Goal: Complete application form

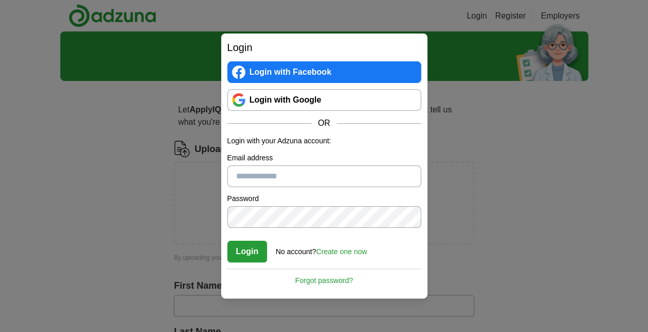
click at [250, 177] on input "Email address" at bounding box center [324, 176] width 194 height 22
type input "**********"
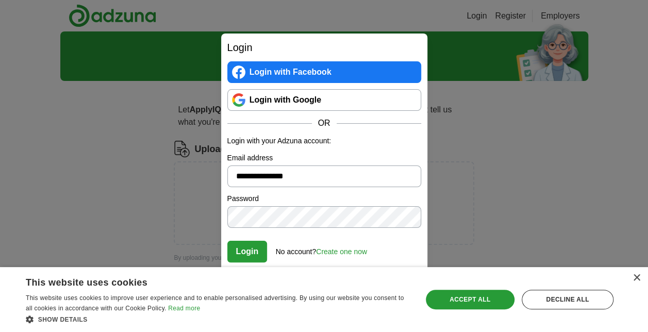
click at [249, 251] on button "Login" at bounding box center [247, 252] width 40 height 22
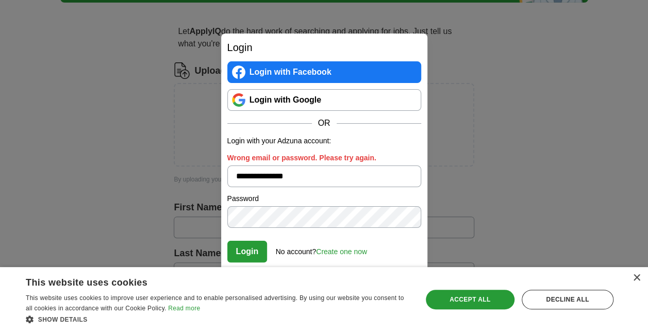
scroll to position [79, 0]
click at [333, 251] on link "Create one now" at bounding box center [341, 251] width 51 height 8
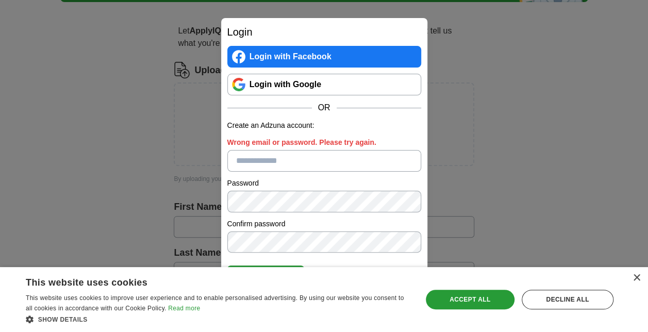
click at [301, 162] on input "Wrong email or password. Please try again." at bounding box center [324, 161] width 194 height 22
type input "**********"
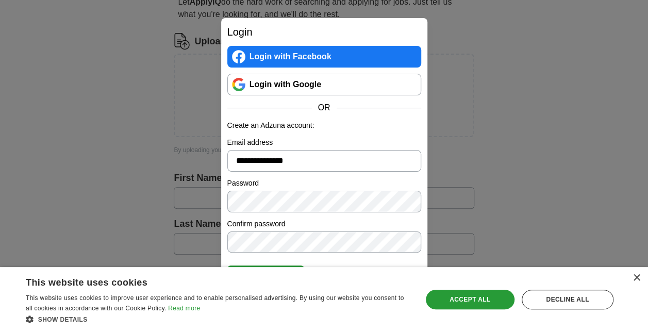
scroll to position [109, 0]
click at [599, 304] on div "Decline all" at bounding box center [567, 300] width 92 height 20
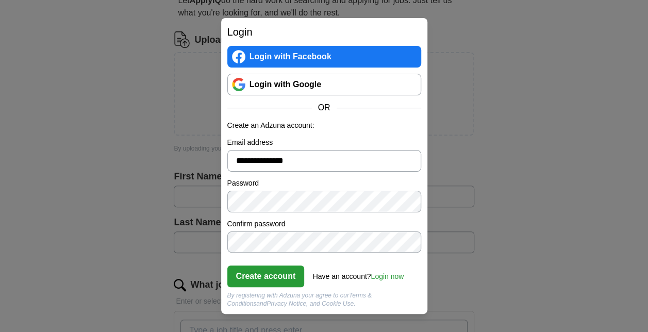
click at [270, 271] on button "Create account" at bounding box center [265, 276] width 77 height 22
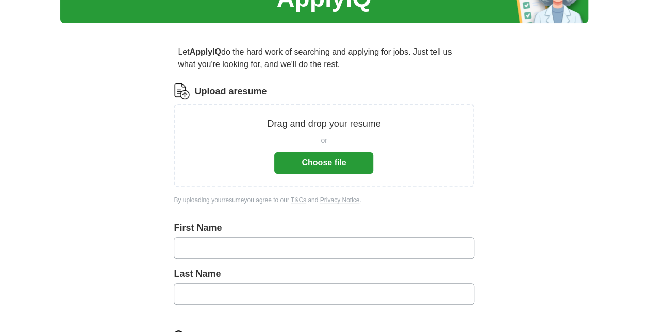
scroll to position [57, 0]
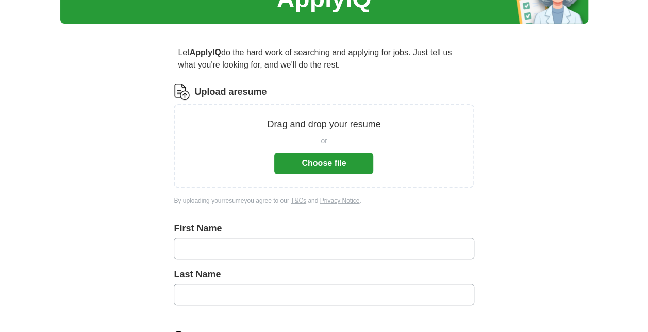
click at [330, 161] on button "Choose file" at bounding box center [323, 164] width 99 height 22
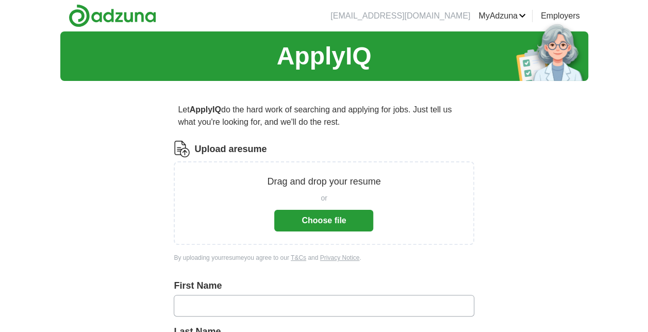
click at [331, 209] on div "or Choose file" at bounding box center [323, 210] width 99 height 43
click at [327, 216] on button "Choose file" at bounding box center [323, 221] width 99 height 22
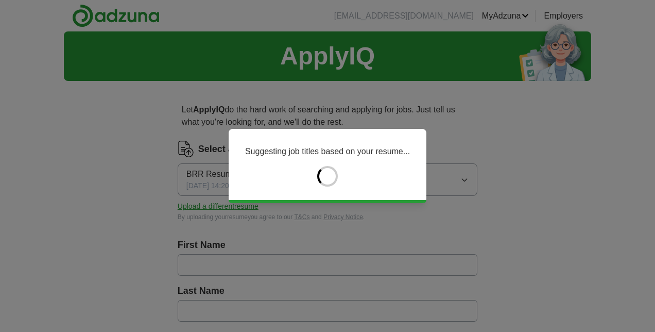
type input "******"
type input "***"
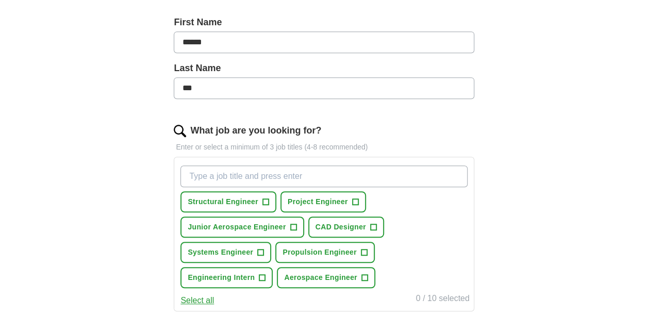
scroll to position [241, 0]
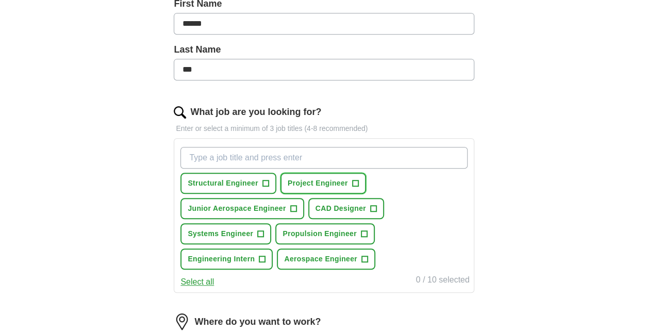
click at [349, 177] on button "Project Engineer +" at bounding box center [323, 183] width 86 height 21
click at [253, 179] on span "Structural Engineer" at bounding box center [223, 183] width 71 height 11
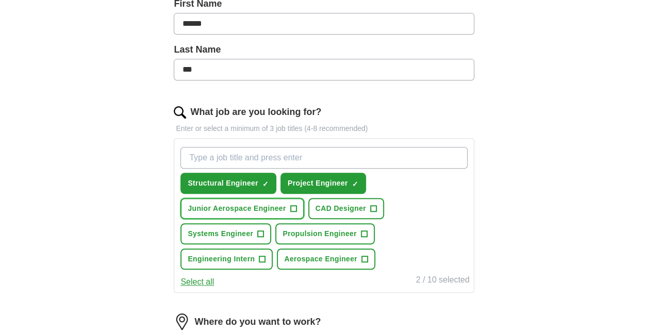
click at [262, 203] on span "Junior Aerospace Engineer" at bounding box center [237, 208] width 98 height 11
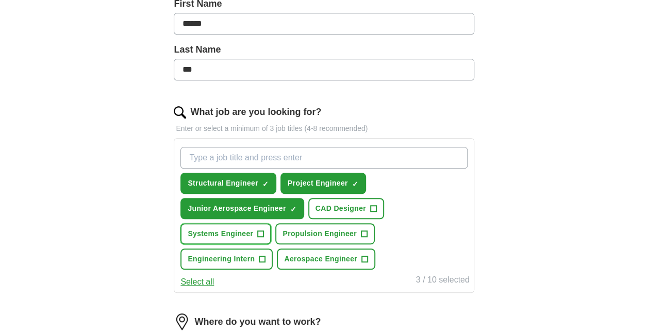
click at [254, 239] on button "Systems Engineer +" at bounding box center [225, 233] width 91 height 21
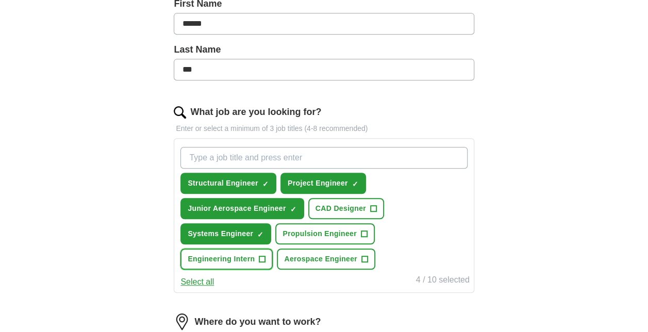
click at [254, 263] on button "Engineering Intern +" at bounding box center [226, 258] width 92 height 21
click at [329, 261] on span "Aerospace Engineer" at bounding box center [320, 259] width 73 height 11
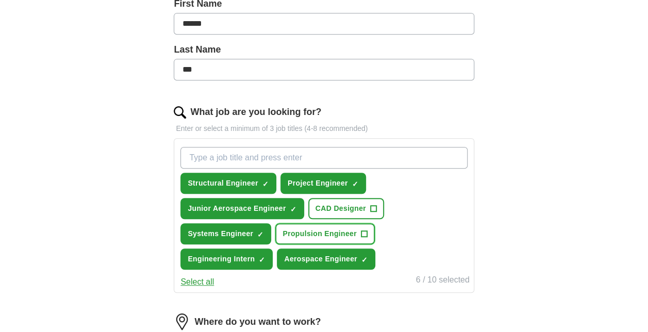
click at [333, 239] on button "Propulsion Engineer +" at bounding box center [324, 233] width 99 height 21
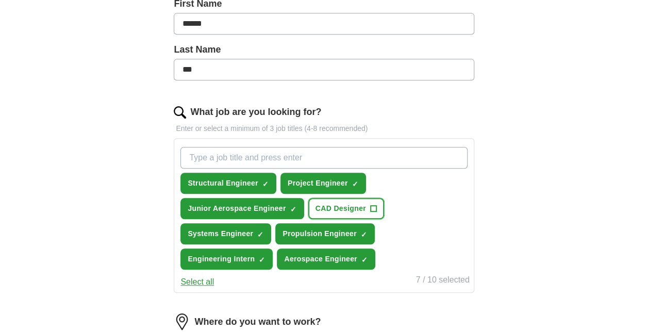
click at [351, 206] on span "CAD Designer" at bounding box center [340, 208] width 51 height 11
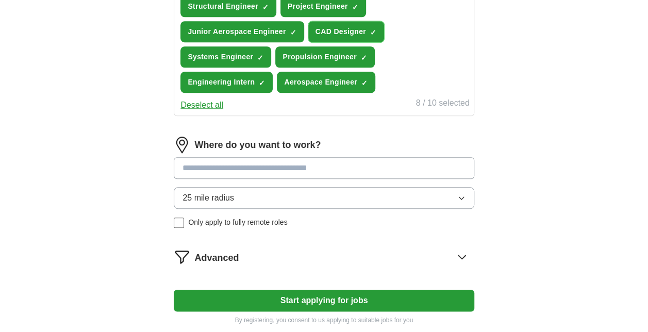
scroll to position [421, 0]
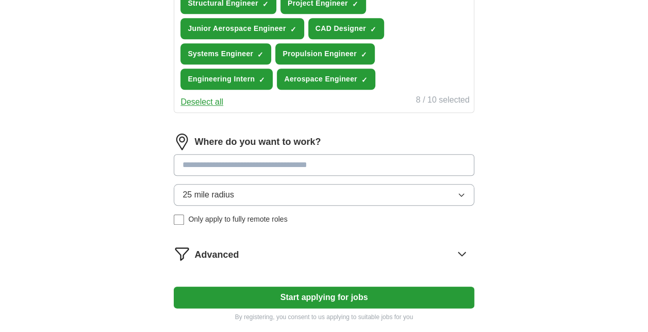
click at [239, 166] on input at bounding box center [324, 165] width 300 height 22
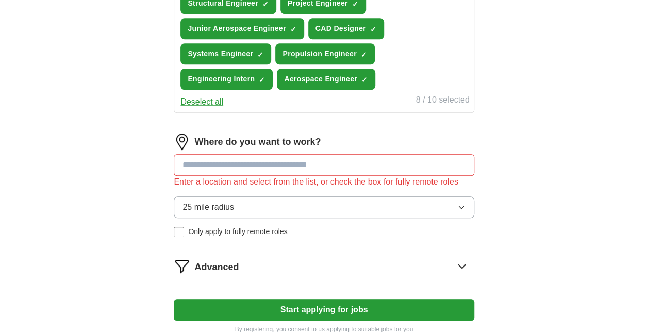
click at [231, 183] on div "Where do you want to work? Enter a location and select from the list, or check …" at bounding box center [324, 189] width 300 height 112
click at [260, 205] on button "25 mile radius" at bounding box center [324, 207] width 300 height 22
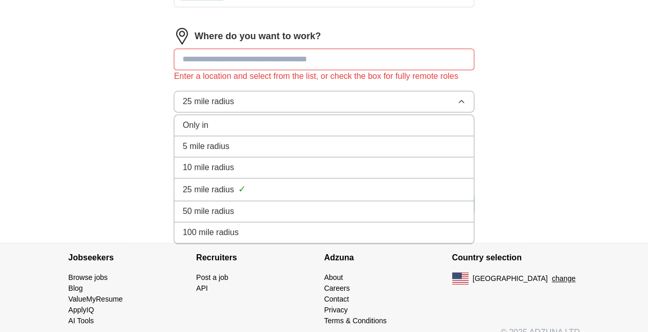
click at [261, 232] on div "100 mile radius" at bounding box center [323, 232] width 282 height 12
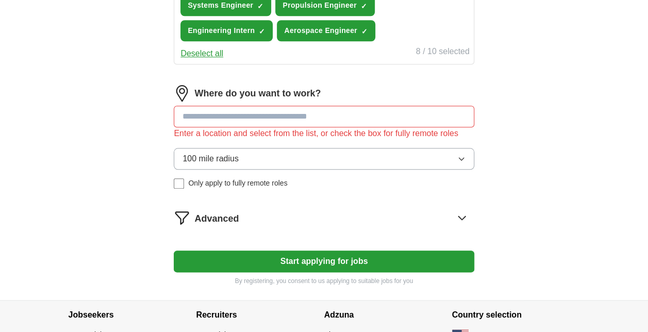
scroll to position [485, 0]
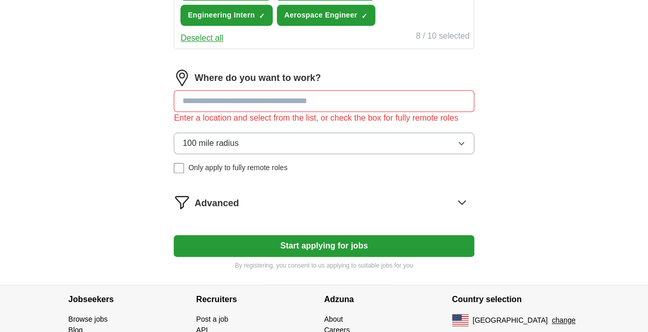
click at [219, 200] on span "Advanced" at bounding box center [216, 203] width 44 height 14
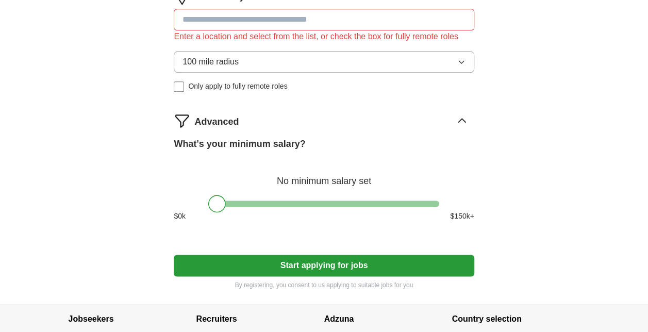
scroll to position [568, 0]
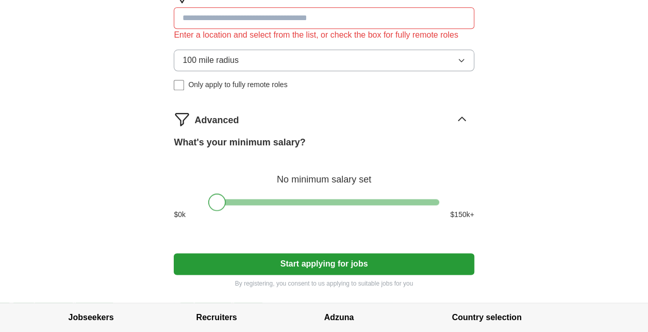
drag, startPoint x: 219, startPoint y: 200, endPoint x: 212, endPoint y: 200, distance: 6.7
click at [212, 200] on div at bounding box center [217, 202] width 18 height 18
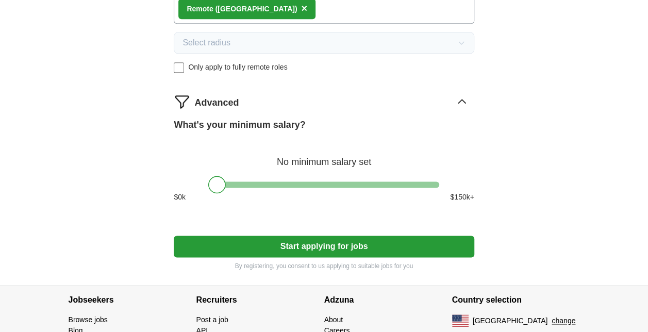
scroll to position [580, 0]
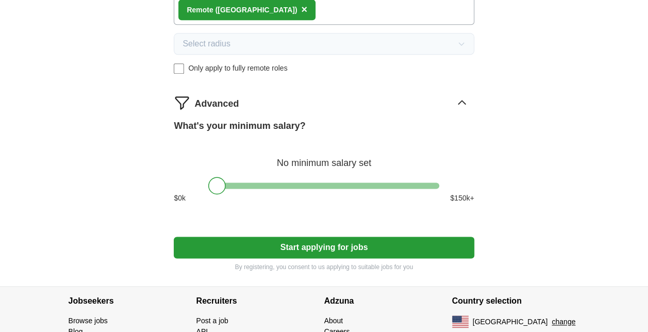
click at [234, 249] on button "Start applying for jobs" at bounding box center [324, 248] width 300 height 22
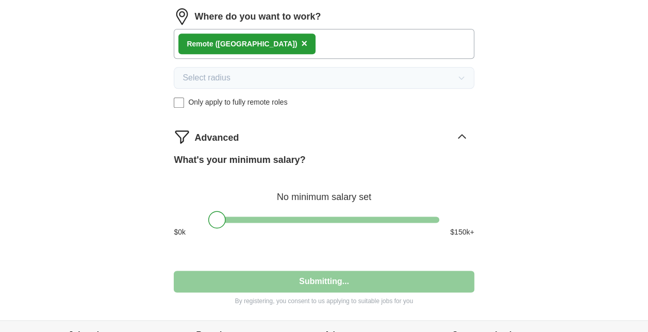
select select "**"
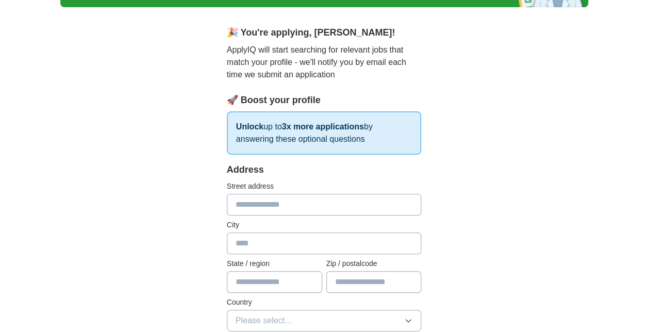
scroll to position [72, 0]
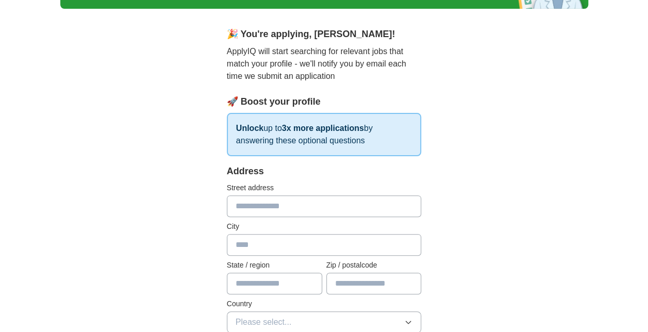
click at [336, 209] on input "text" at bounding box center [324, 206] width 195 height 22
type input "**********"
type input "*****"
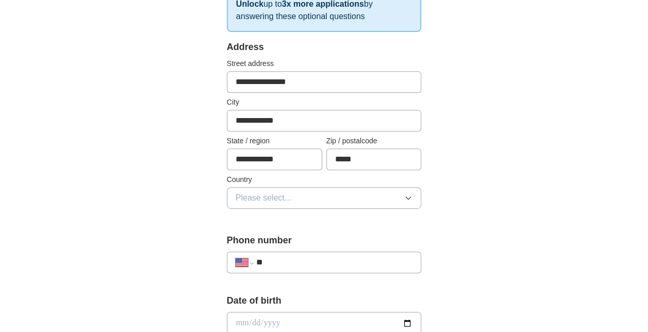
scroll to position [196, 0]
click at [268, 193] on span "Please select..." at bounding box center [263, 198] width 56 height 12
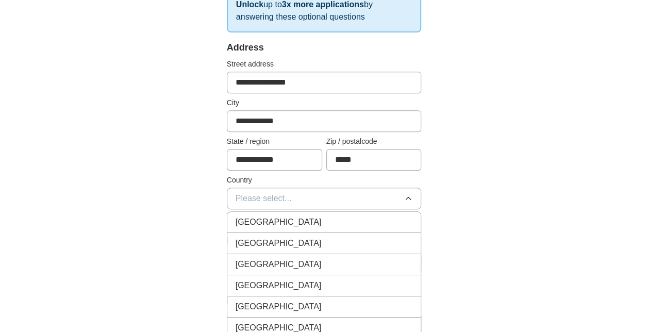
click at [270, 239] on span "[GEOGRAPHIC_DATA]" at bounding box center [278, 243] width 86 height 12
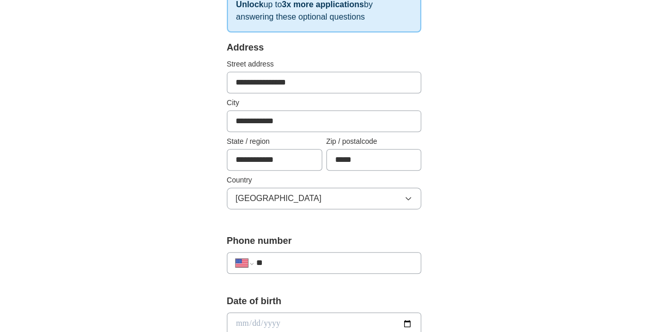
scroll to position [321, 0]
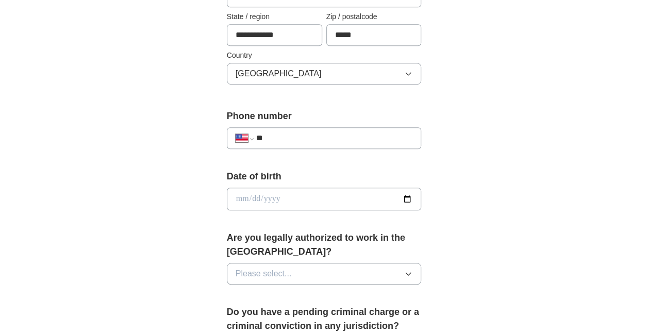
click at [325, 140] on input "**" at bounding box center [334, 138] width 157 height 12
type input "**********"
click at [407, 196] on input "date" at bounding box center [324, 199] width 195 height 23
type input "**********"
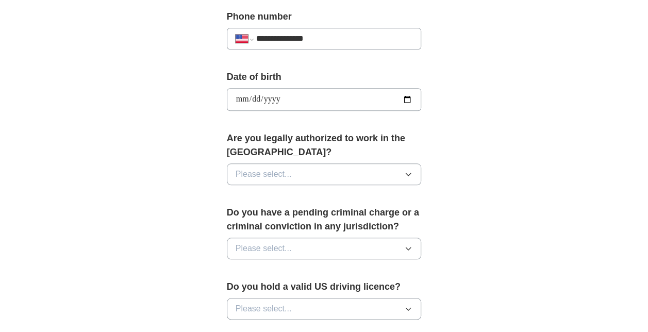
scroll to position [420, 0]
click at [397, 173] on button "Please select..." at bounding box center [324, 174] width 195 height 22
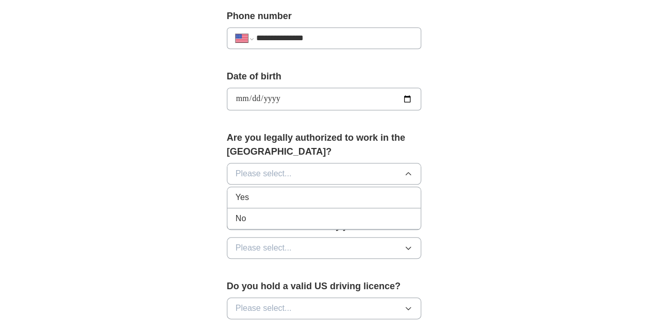
click at [337, 191] on div "Yes" at bounding box center [323, 197] width 177 height 12
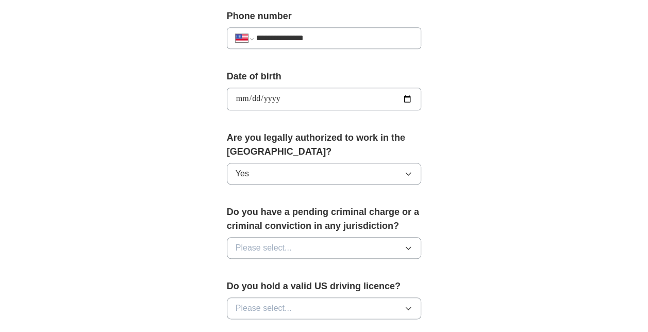
click at [390, 243] on button "Please select..." at bounding box center [324, 248] width 195 height 22
click at [345, 287] on div "No" at bounding box center [323, 293] width 177 height 12
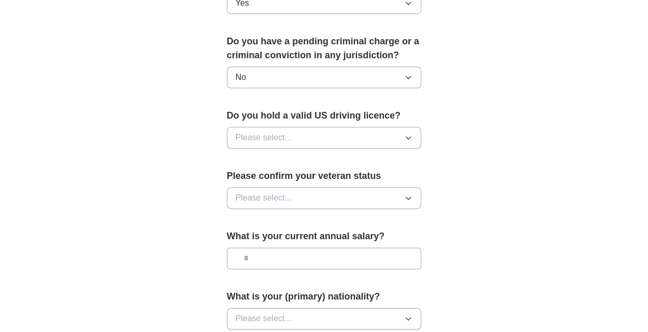
scroll to position [628, 0]
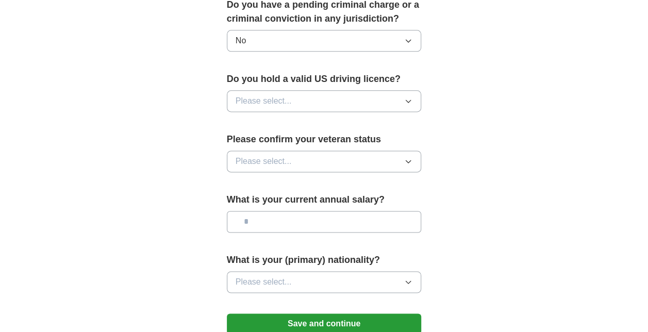
click at [355, 95] on button "Please select..." at bounding box center [324, 101] width 195 height 22
click at [319, 124] on div "Yes" at bounding box center [323, 125] width 177 height 12
click at [321, 154] on button "Please select..." at bounding box center [324, 161] width 195 height 22
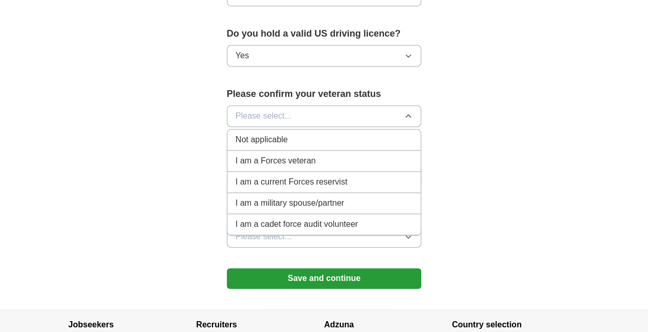
scroll to position [671, 0]
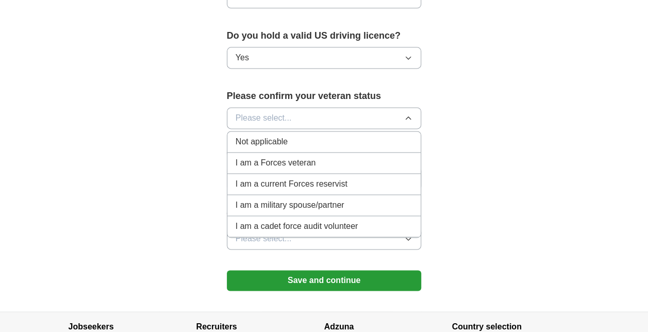
click at [281, 142] on span "Not applicable" at bounding box center [261, 142] width 52 height 12
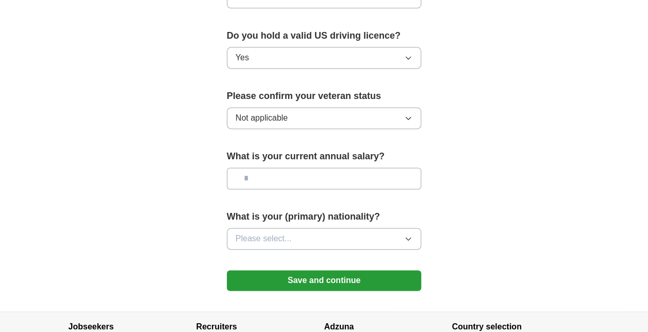
click at [289, 178] on input "text" at bounding box center [324, 178] width 195 height 22
type input "**"
click at [396, 236] on button "Please select..." at bounding box center [324, 239] width 195 height 22
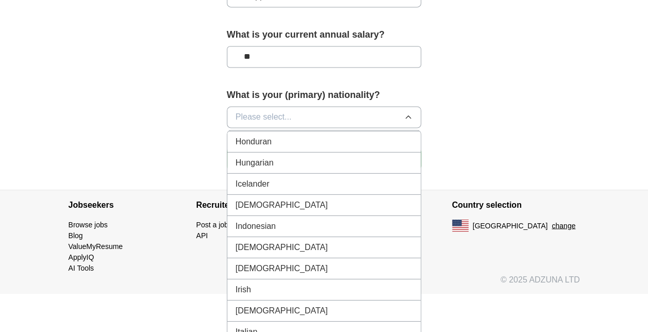
scroll to position [1625, 0]
click at [259, 199] on div "[DEMOGRAPHIC_DATA]" at bounding box center [323, 205] width 177 height 12
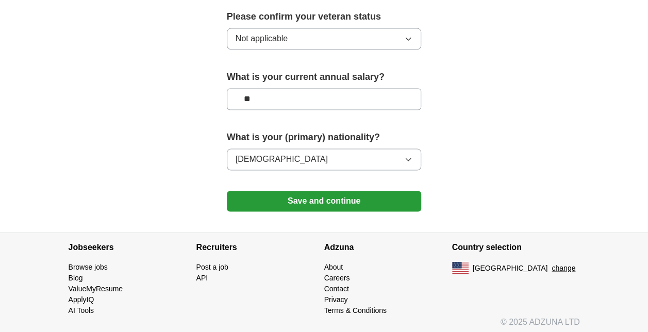
click at [298, 198] on button "Save and continue" at bounding box center [324, 201] width 195 height 21
